Goal: Transaction & Acquisition: Obtain resource

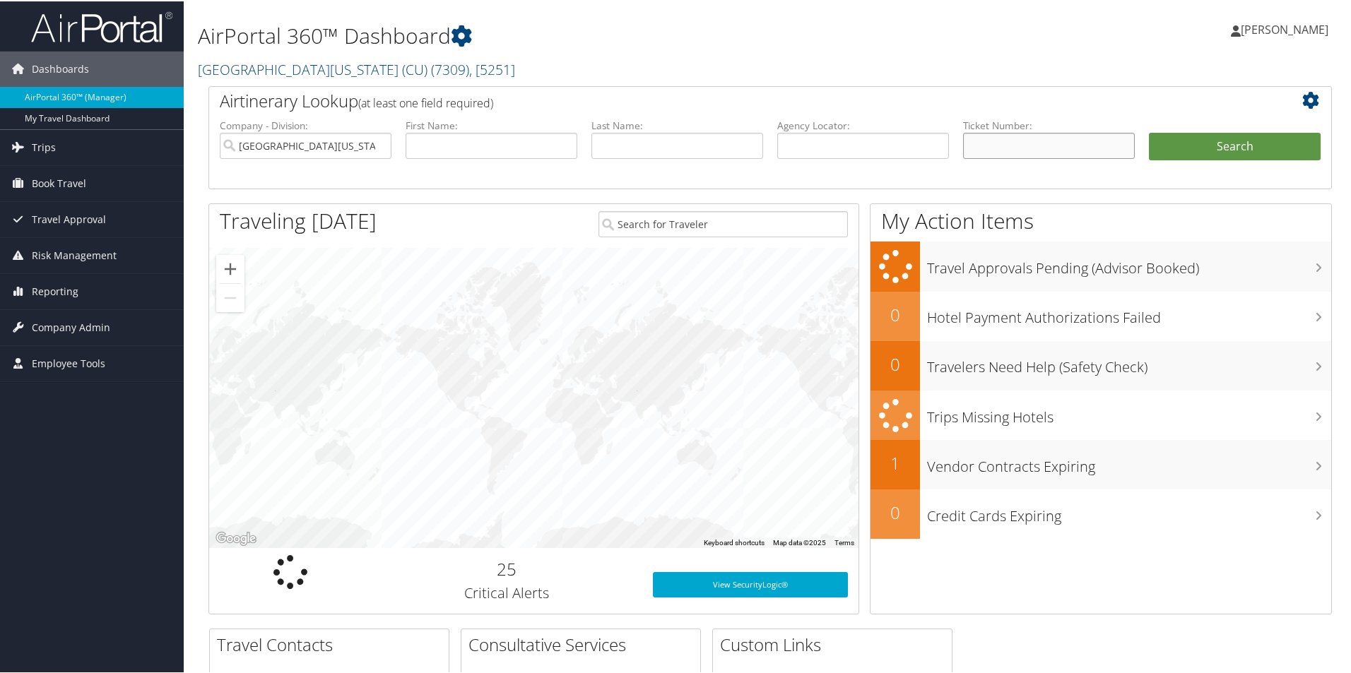
drag, startPoint x: 1009, startPoint y: 152, endPoint x: 1087, endPoint y: 136, distance: 79.2
click at [1009, 152] on input "text" at bounding box center [1049, 144] width 172 height 26
paste input "8900897805196"
type input "8900897805196"
click at [1251, 148] on button "Search" at bounding box center [1235, 145] width 172 height 28
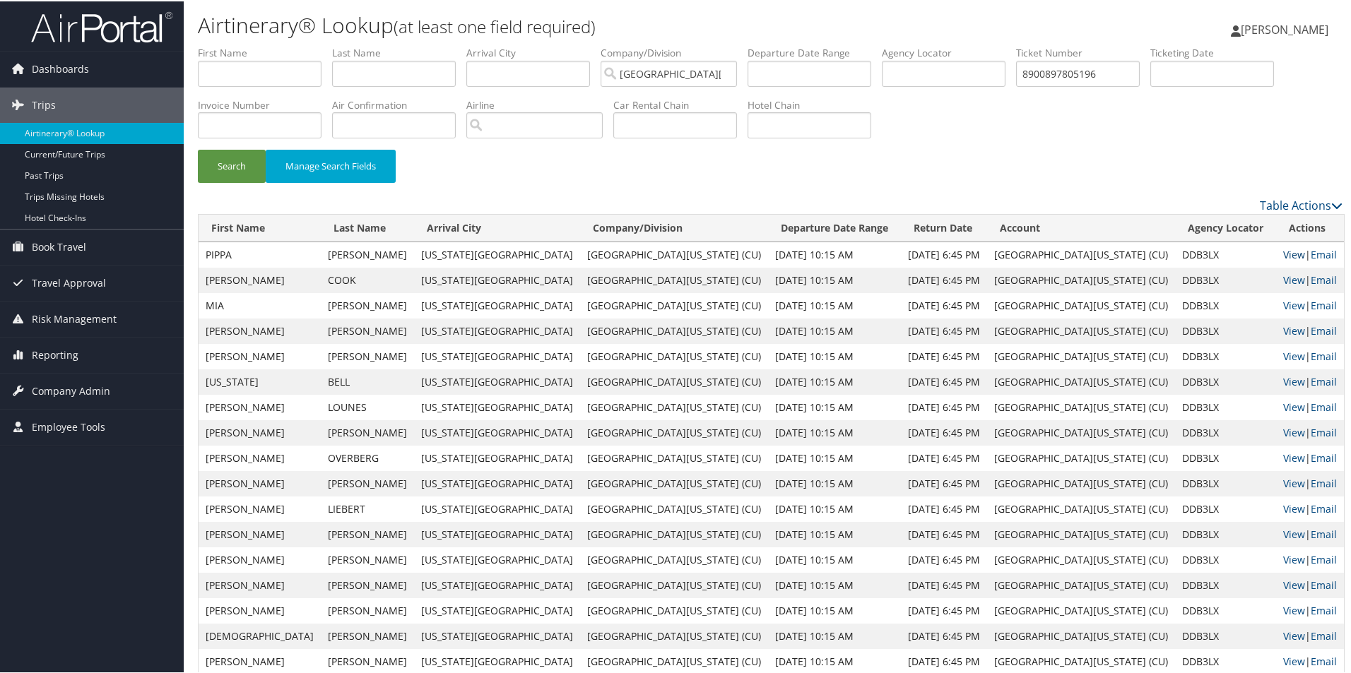
click at [1283, 256] on link "View" at bounding box center [1294, 253] width 22 height 13
click at [1074, 71] on input "8900897805196" at bounding box center [1078, 72] width 124 height 26
paste input "5262375162463"
click at [198, 148] on button "Search" at bounding box center [232, 164] width 68 height 33
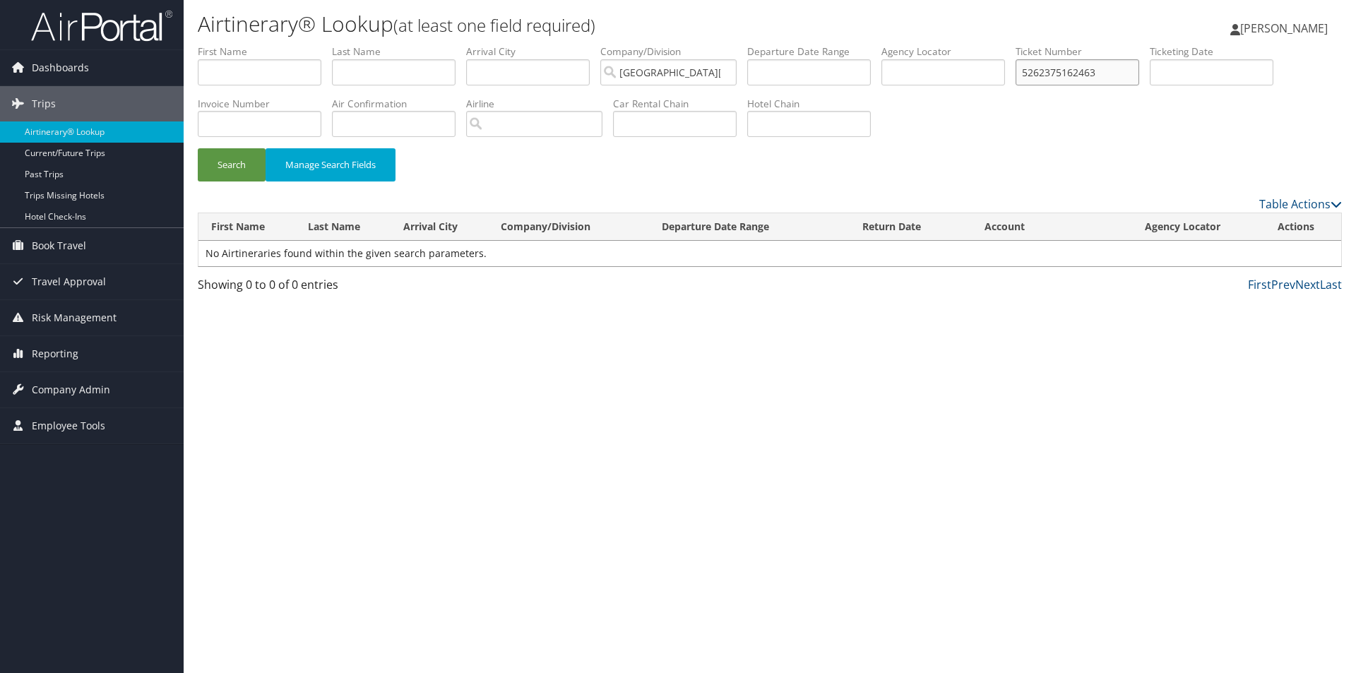
click at [1052, 81] on input "5262375162463" at bounding box center [1078, 72] width 124 height 26
type input "2375162463"
click at [198, 148] on button "Search" at bounding box center [232, 164] width 68 height 33
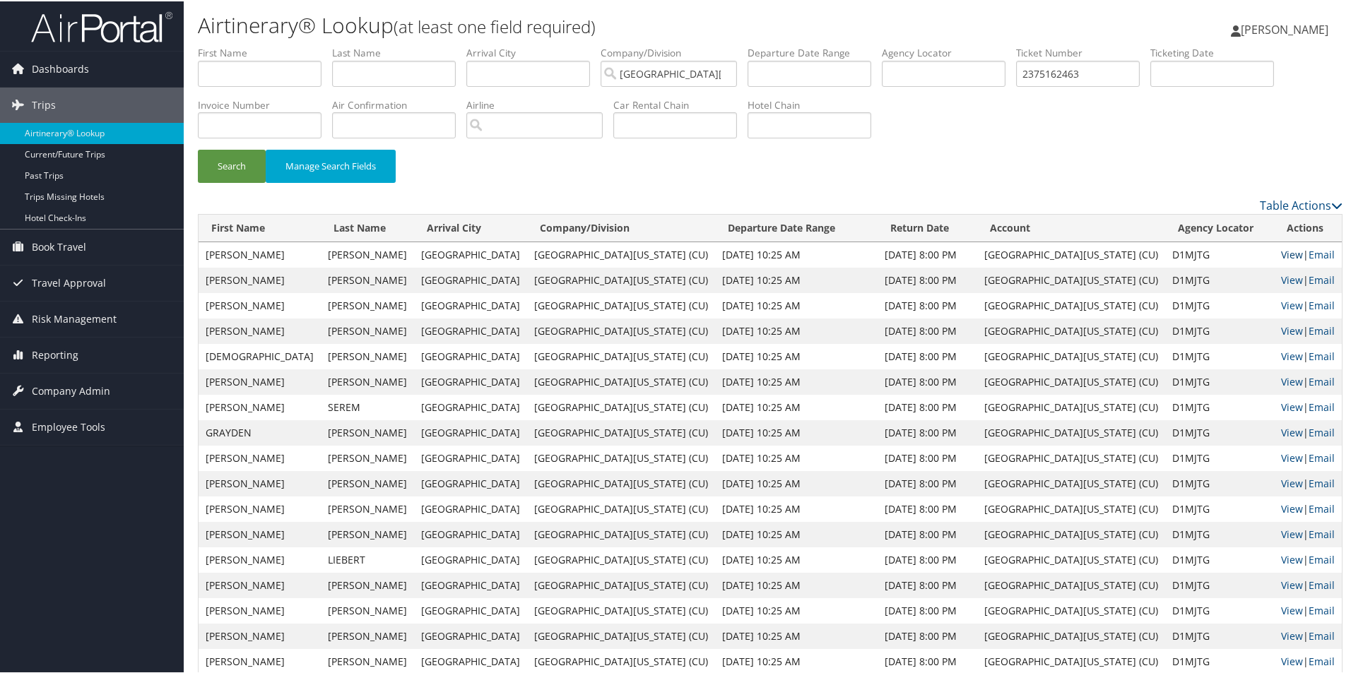
click at [1281, 251] on link "View" at bounding box center [1292, 253] width 22 height 13
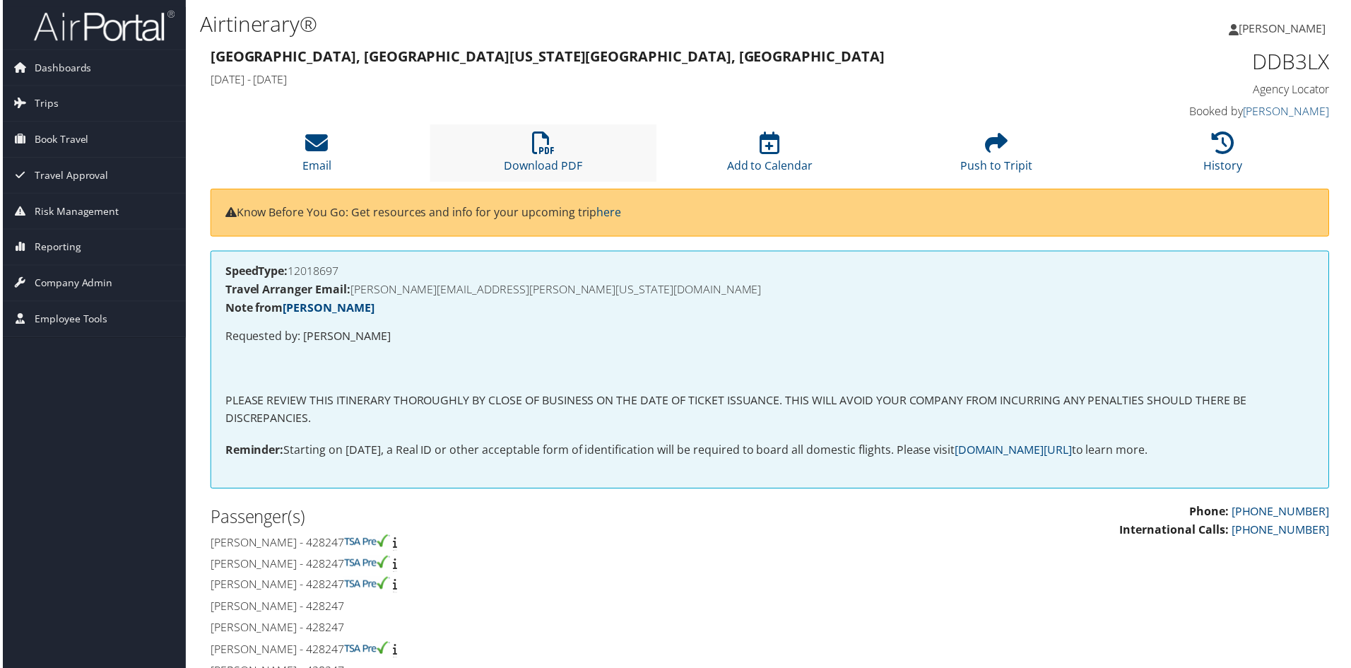
click at [528, 139] on li "Download PDF" at bounding box center [542, 153] width 227 height 57
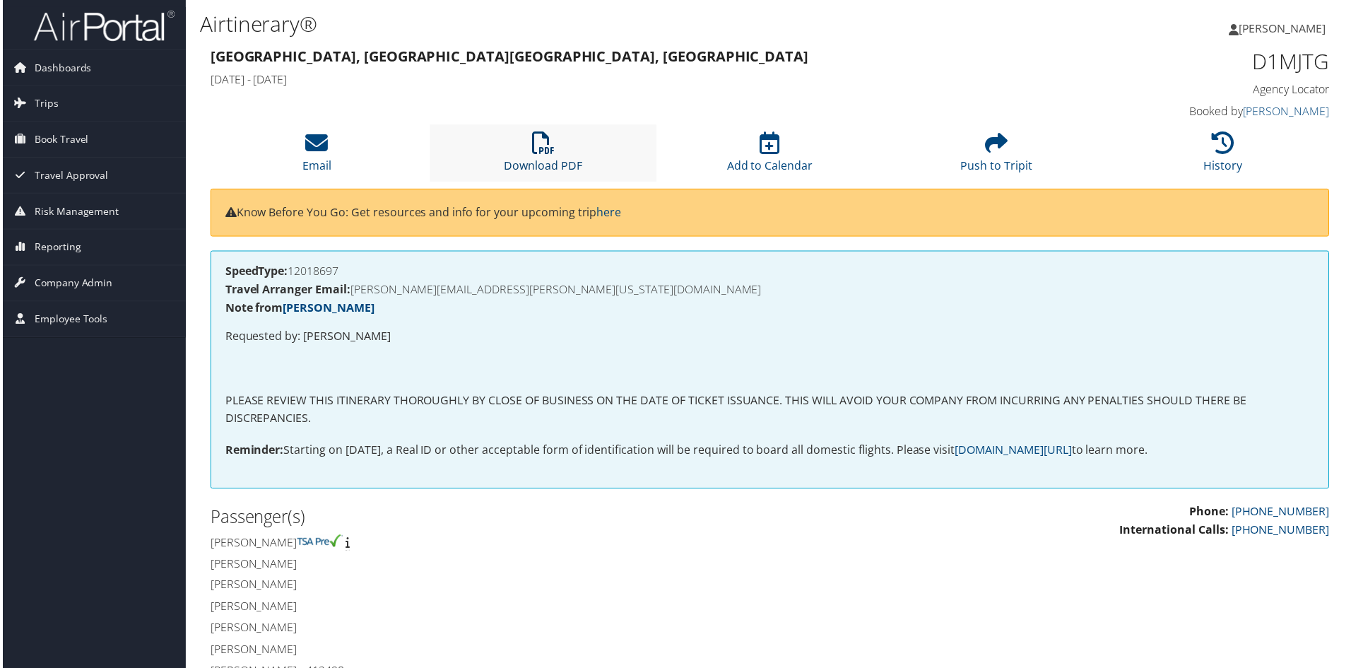
click at [550, 147] on icon at bounding box center [542, 143] width 23 height 23
